Goal: Task Accomplishment & Management: Use online tool/utility

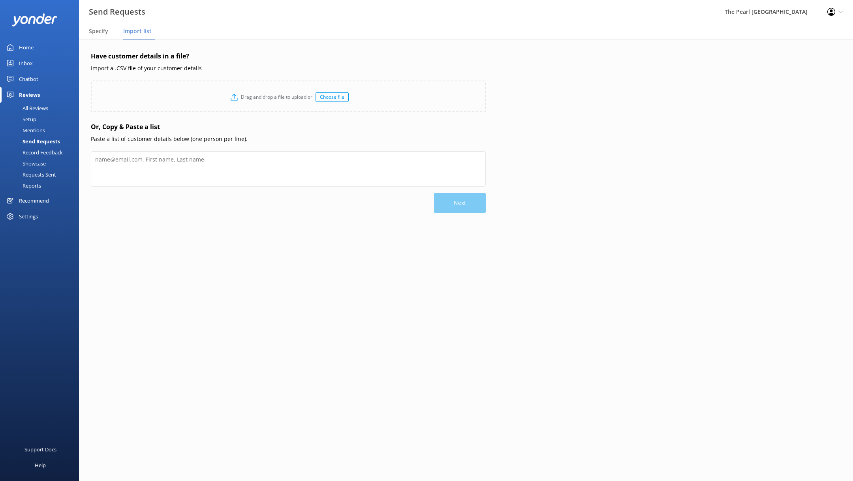
click at [332, 98] on div "Choose file" at bounding box center [331, 96] width 33 height 9
click at [323, 96] on div "Choose file" at bounding box center [331, 96] width 33 height 9
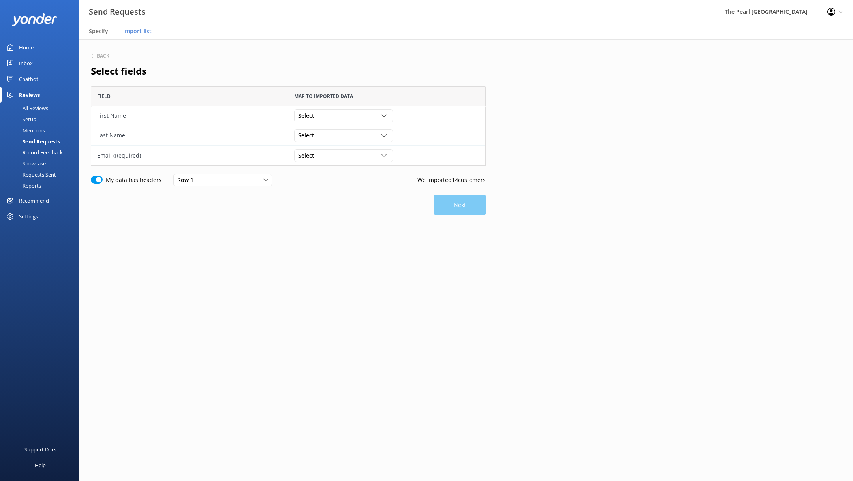
scroll to position [79, 395]
click at [347, 114] on div "Select" at bounding box center [343, 115] width 95 height 9
click at [343, 135] on link "First Name" at bounding box center [344, 132] width 98 height 16
click at [338, 136] on div "Select" at bounding box center [343, 135] width 95 height 9
click at [331, 163] on link "Last Name" at bounding box center [344, 168] width 98 height 16
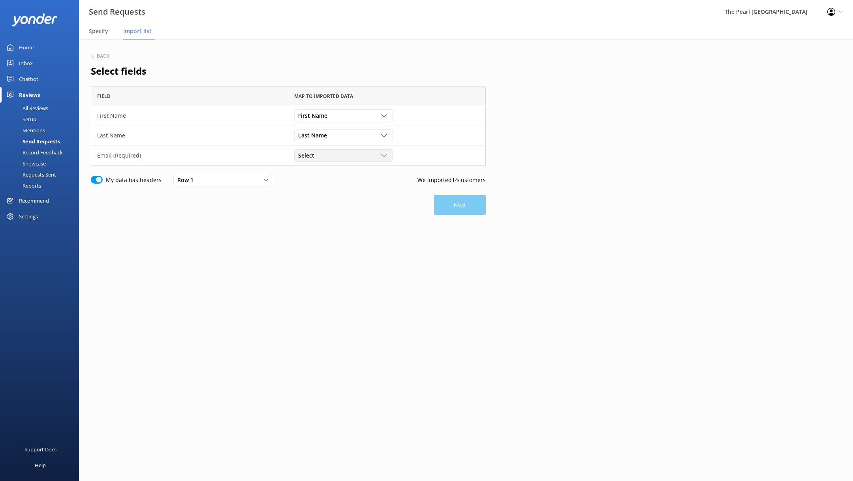
click at [335, 155] on div "Select" at bounding box center [343, 155] width 95 height 9
click at [333, 270] on link "Email" at bounding box center [344, 268] width 98 height 16
click at [478, 208] on button "Next" at bounding box center [460, 205] width 52 height 20
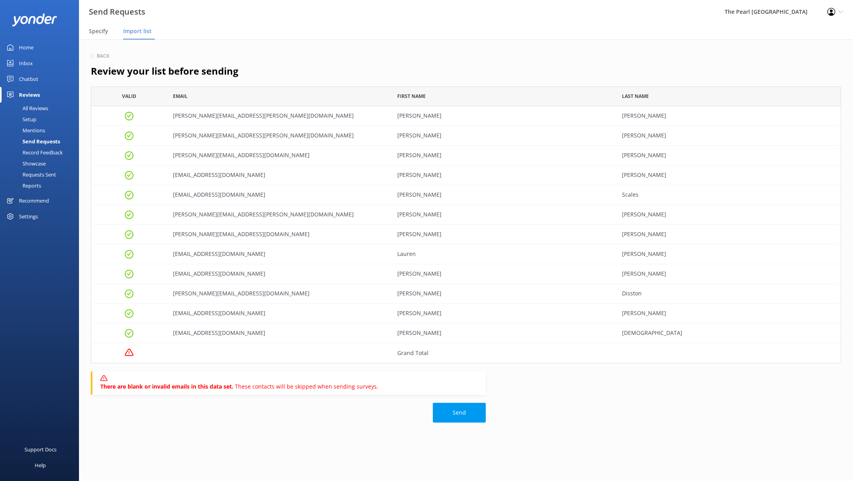
scroll to position [277, 750]
click at [463, 415] on button "Send" at bounding box center [459, 413] width 53 height 20
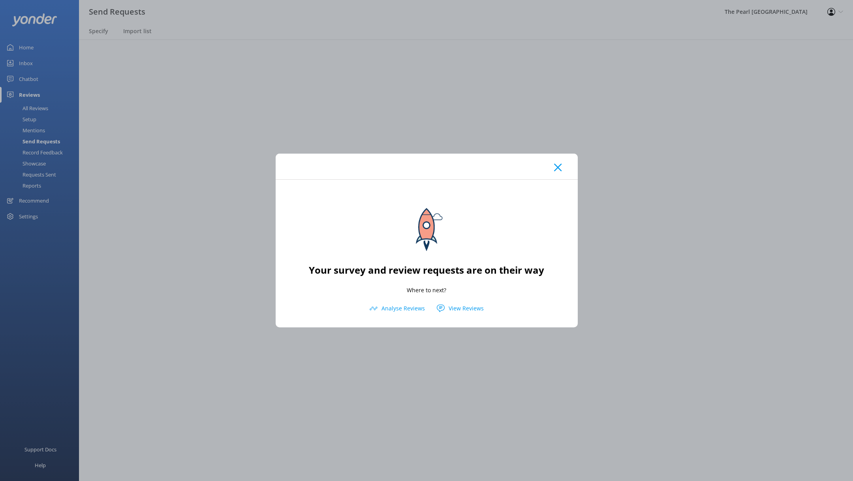
click at [554, 166] on icon at bounding box center [558, 167] width 8 height 8
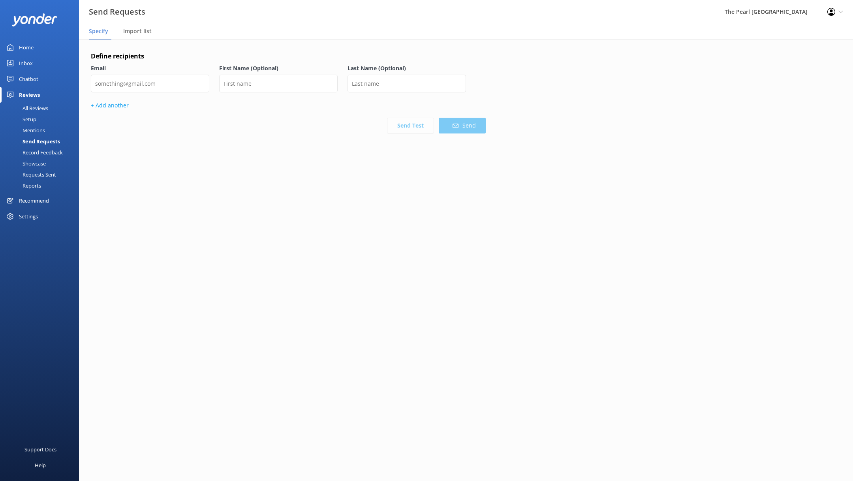
click at [36, 118] on div "Setup" at bounding box center [21, 119] width 32 height 11
click at [42, 173] on div "Requests Sent" at bounding box center [30, 174] width 51 height 11
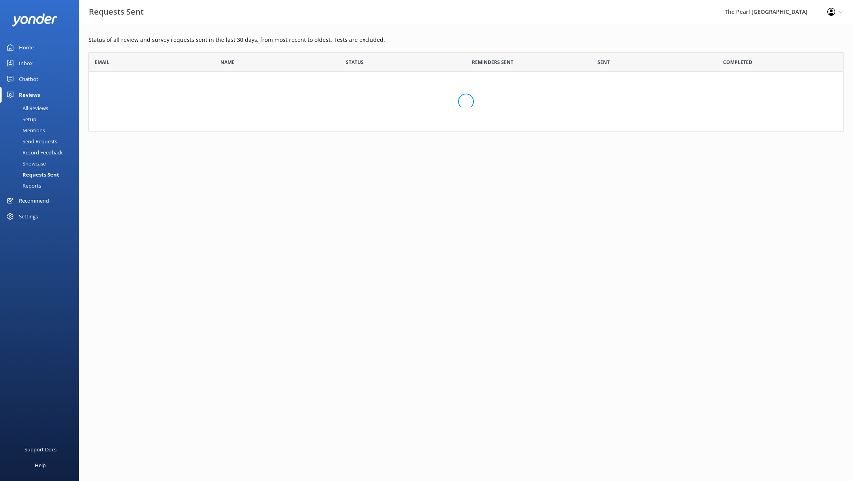
scroll to position [79, 755]
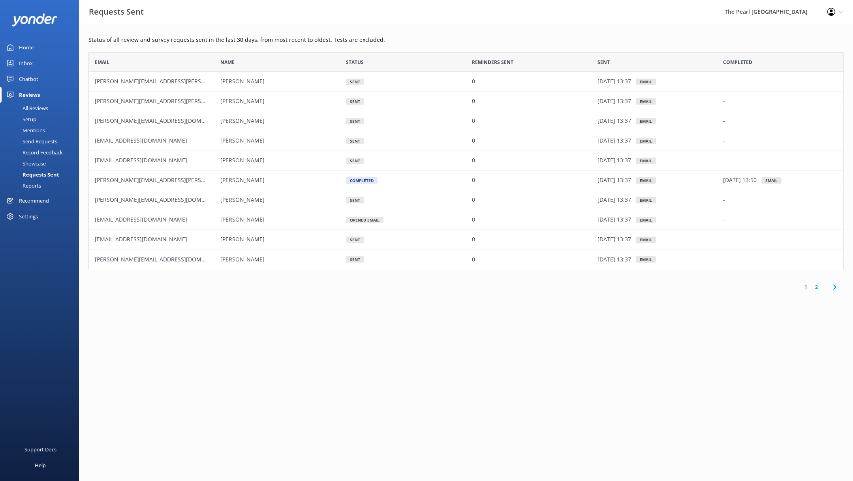
click at [38, 183] on div "Reports" at bounding box center [23, 185] width 36 height 11
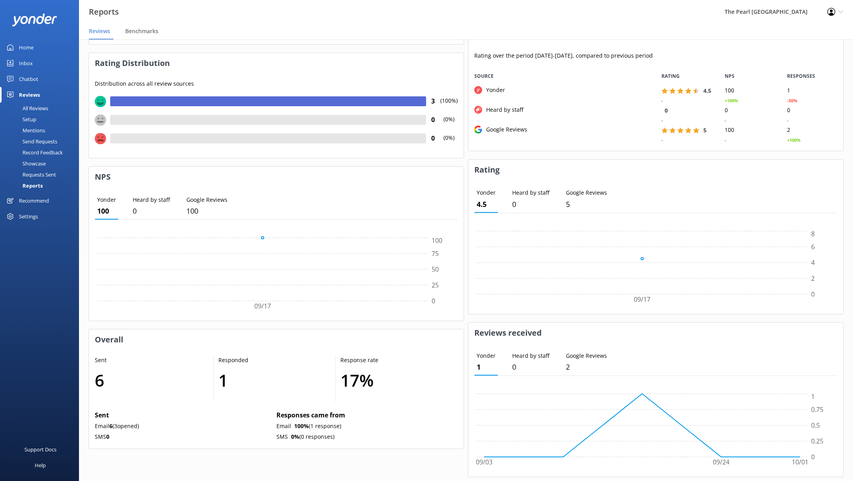
scroll to position [131, 0]
